Goal: Task Accomplishment & Management: Use online tool/utility

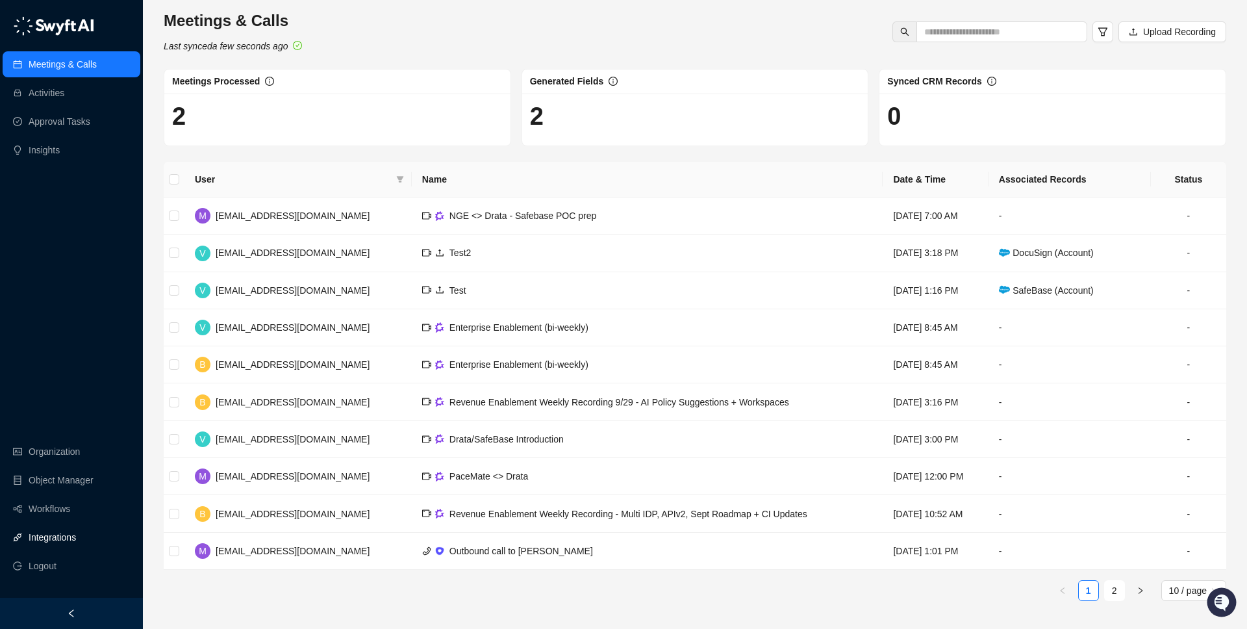
click at [68, 543] on link "Integrations" at bounding box center [52, 537] width 47 height 26
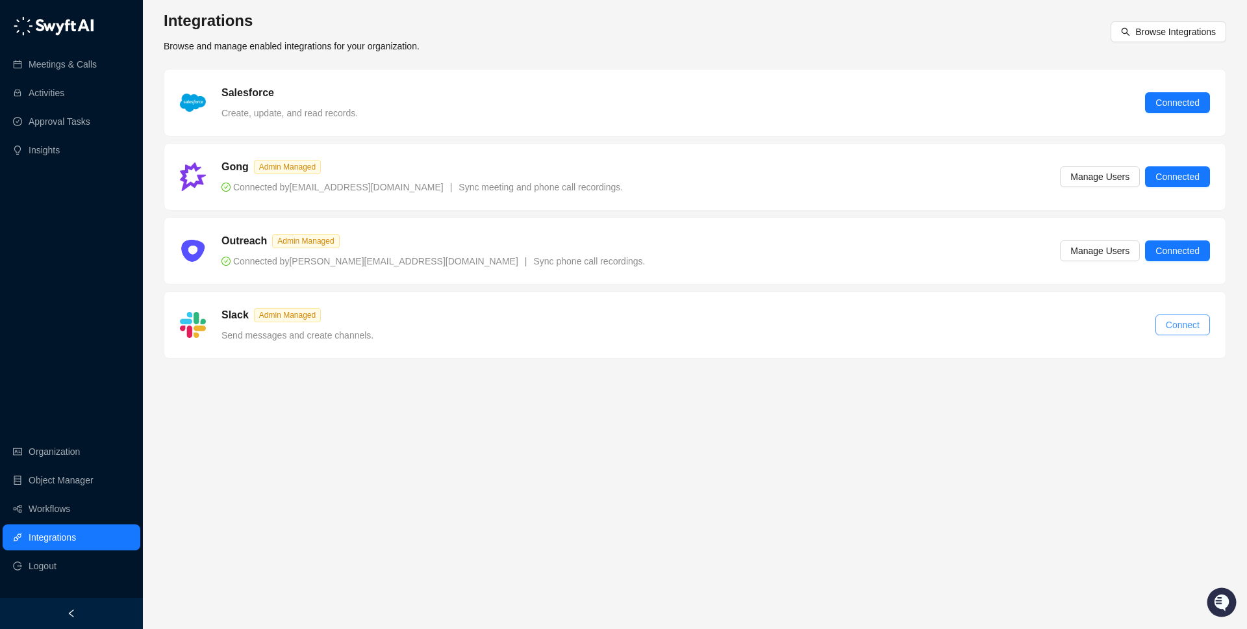
click at [1189, 325] on span "Connect" at bounding box center [1182, 324] width 34 height 14
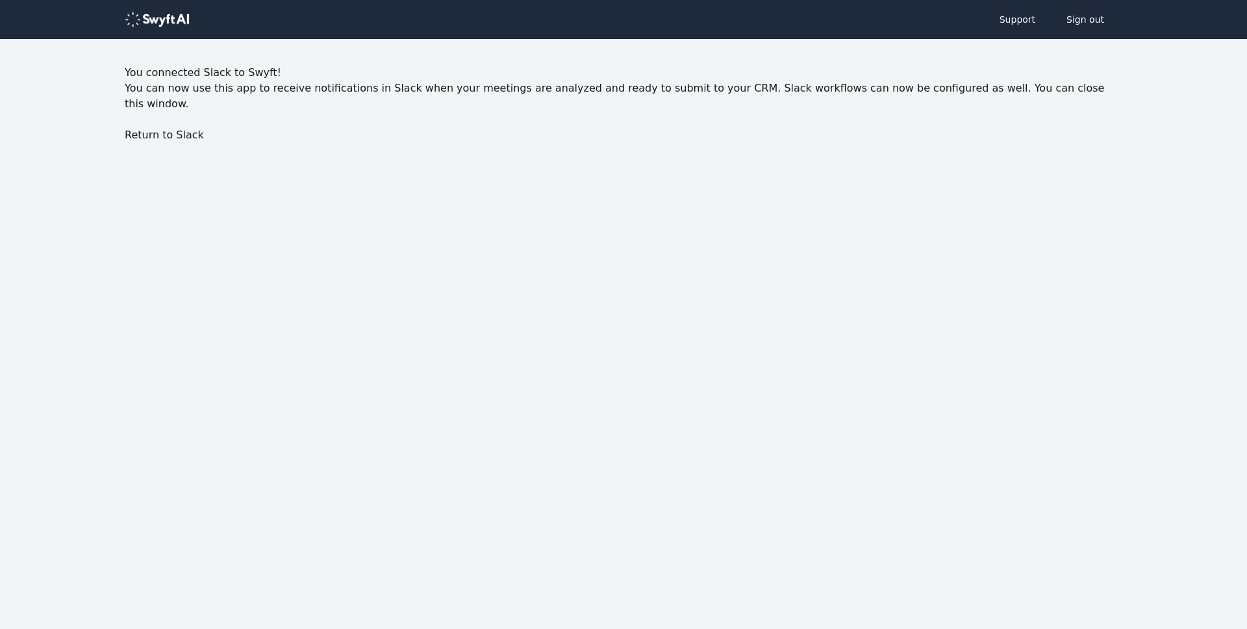
click at [177, 25] on img at bounding box center [157, 20] width 65 height 16
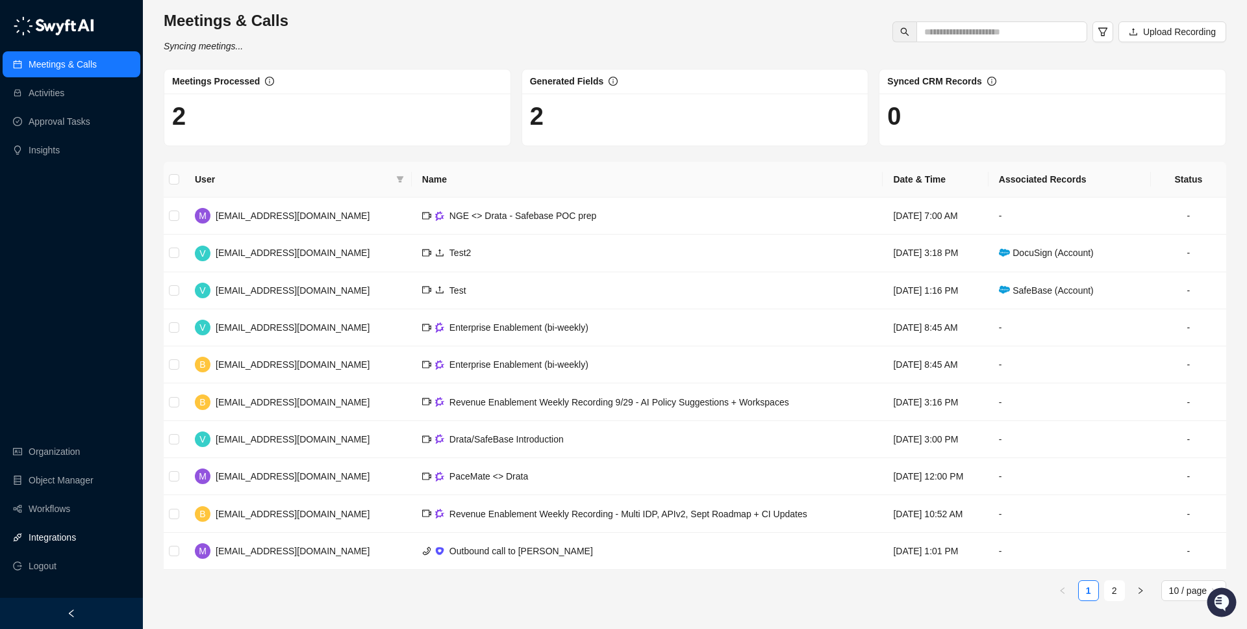
click at [50, 534] on link "Integrations" at bounding box center [52, 537] width 47 height 26
